Goal: Task Accomplishment & Management: Use online tool/utility

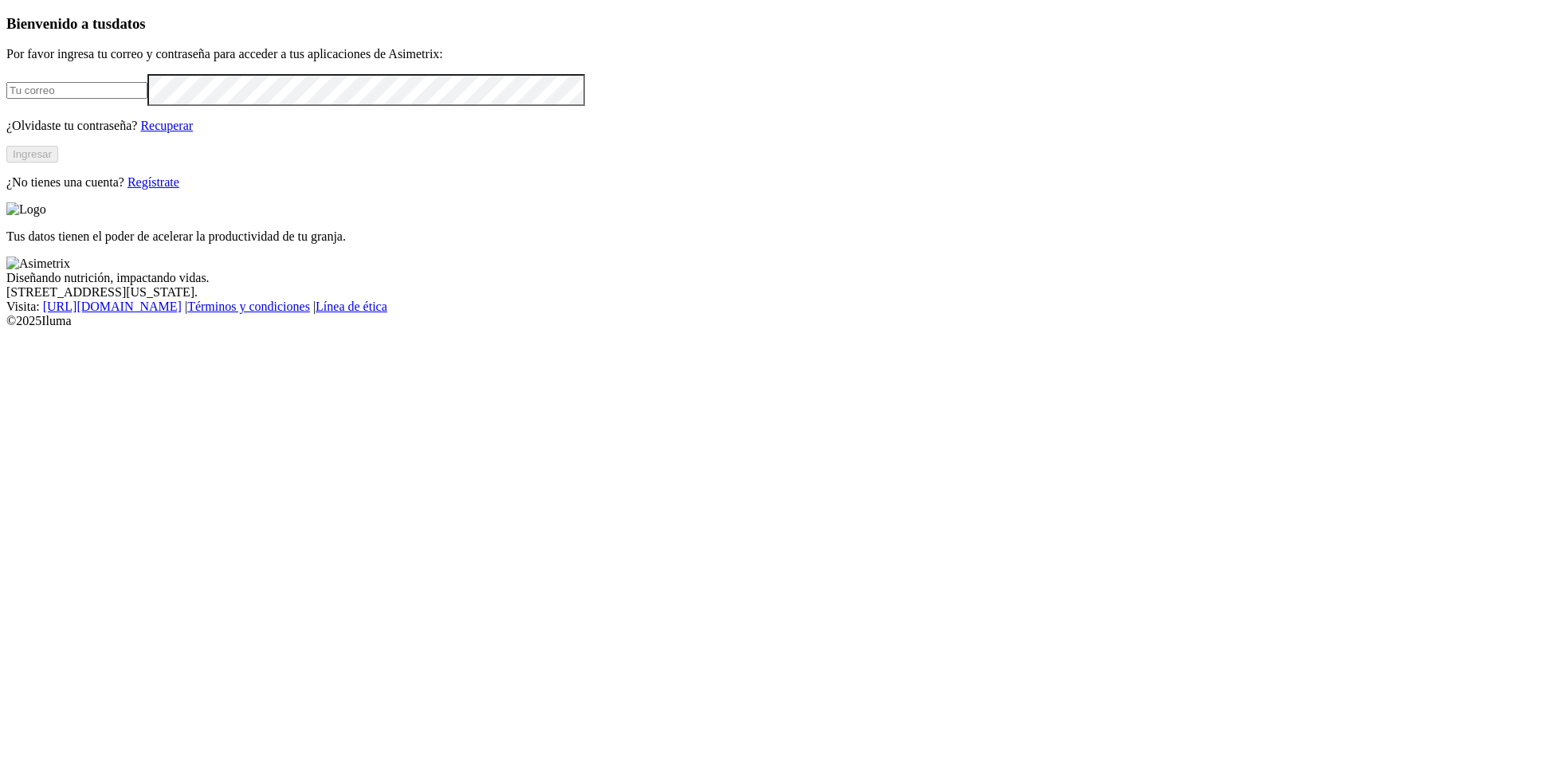
click at [148, 99] on input "email" at bounding box center [77, 90] width 141 height 17
type input "[PERSON_NAME][EMAIL_ADDRESS][PERSON_NAME][DOMAIN_NAME]"
click at [59, 163] on button "Ingresar" at bounding box center [32, 154] width 52 height 17
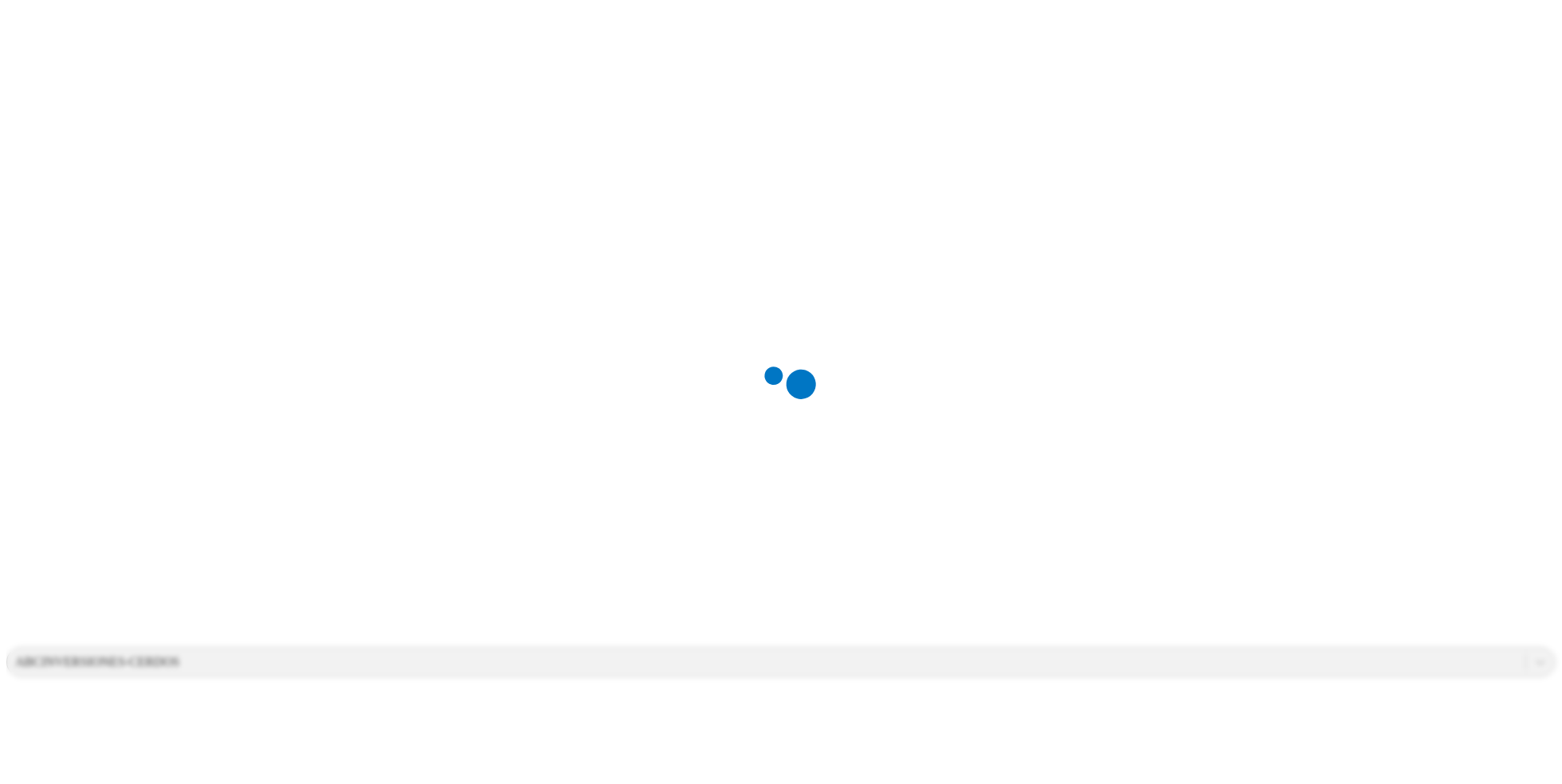
click at [1271, 38] on div at bounding box center [787, 392] width 1562 height 784
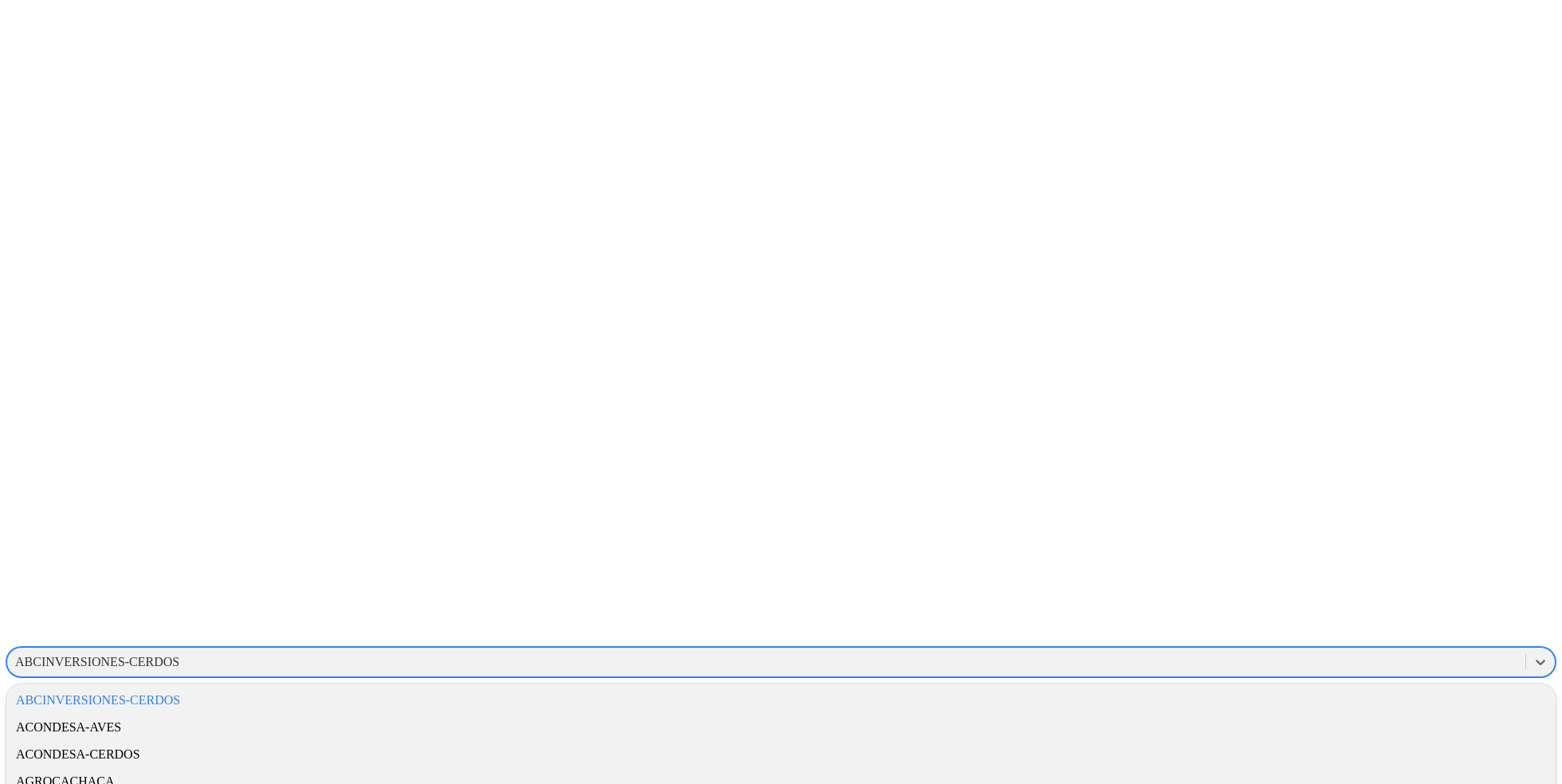
click at [179, 654] on div "ABCINVERSIONES-CERDOS" at bounding box center [97, 662] width 164 height 14
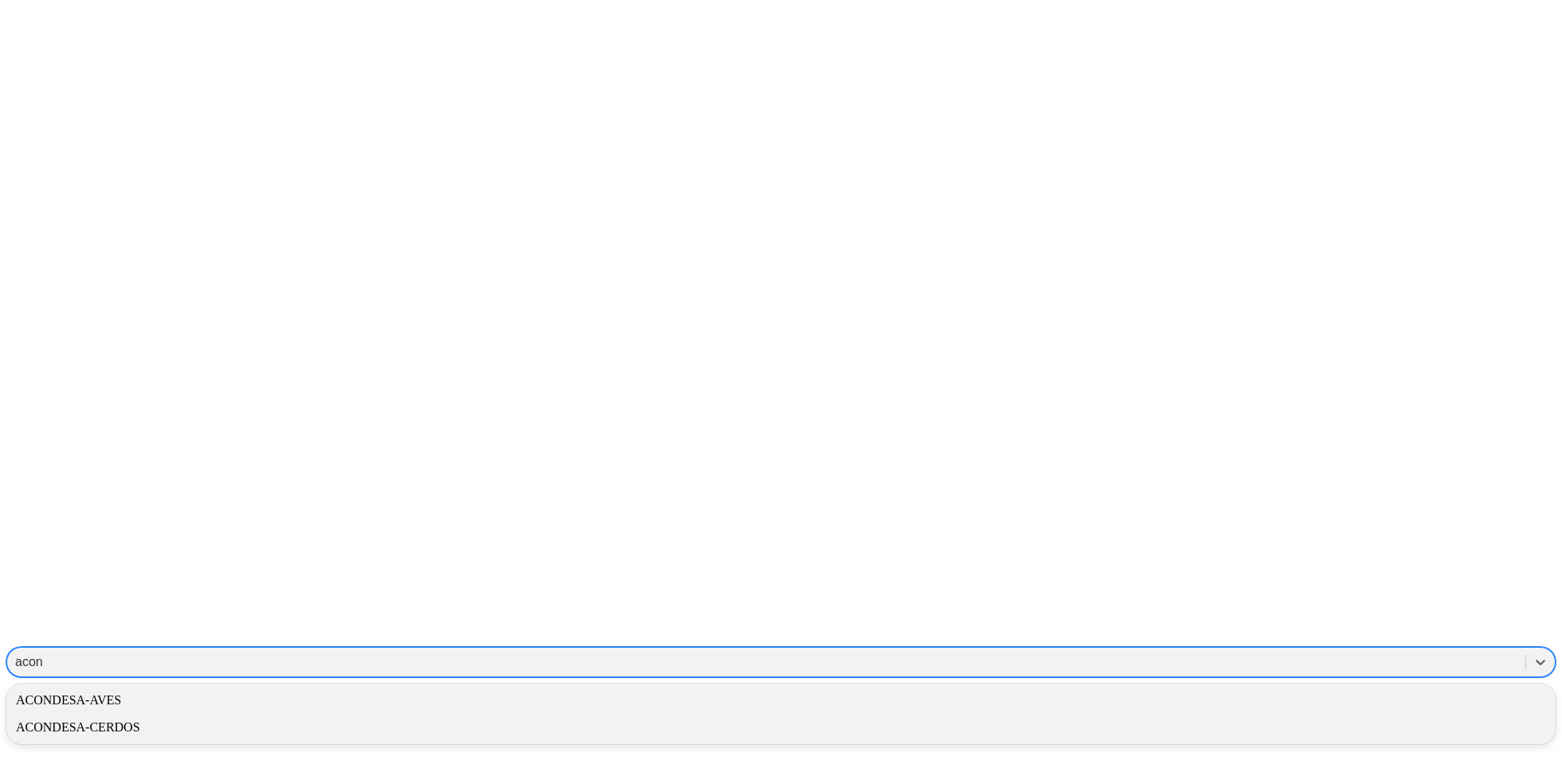
type input "acond"
click at [1345, 714] on div "ACONDESA-CERDOS" at bounding box center [781, 727] width 1548 height 27
